Goal: Task Accomplishment & Management: Use online tool/utility

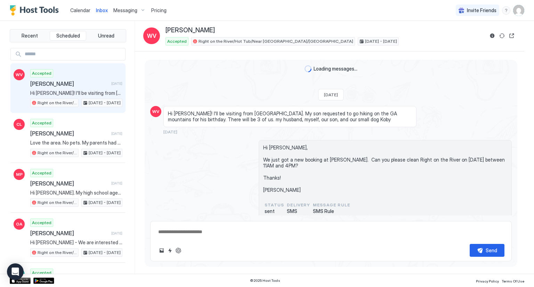
scroll to position [480, 0]
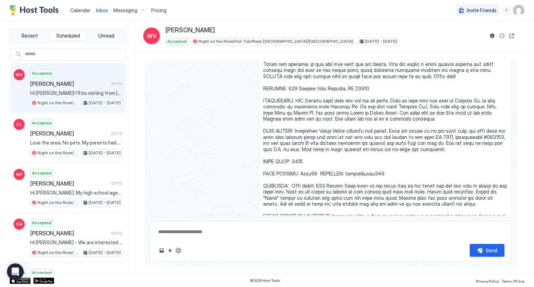
type textarea "*"
click at [27, 38] on span "Recent" at bounding box center [30, 36] width 16 height 6
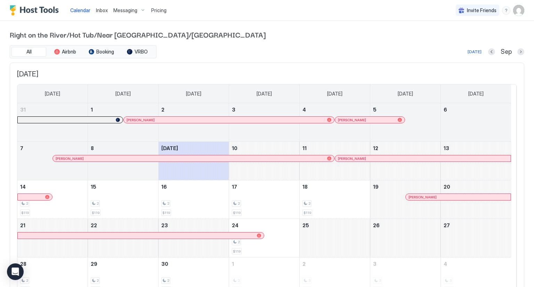
click at [159, 13] on span "Pricing" at bounding box center [158, 10] width 15 height 6
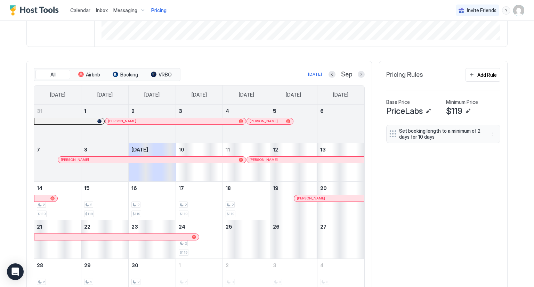
scroll to position [174, 0]
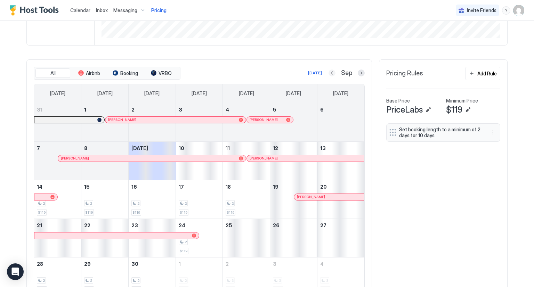
click at [331, 73] on button "Previous month" at bounding box center [332, 73] width 7 height 7
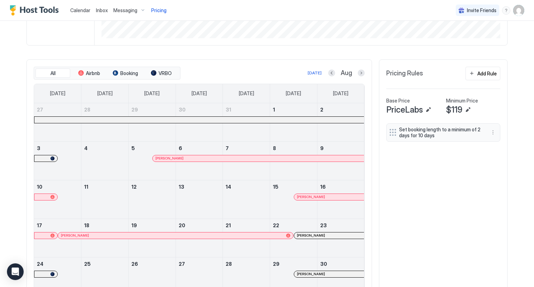
scroll to position [209, 0]
